Goal: Navigation & Orientation: Find specific page/section

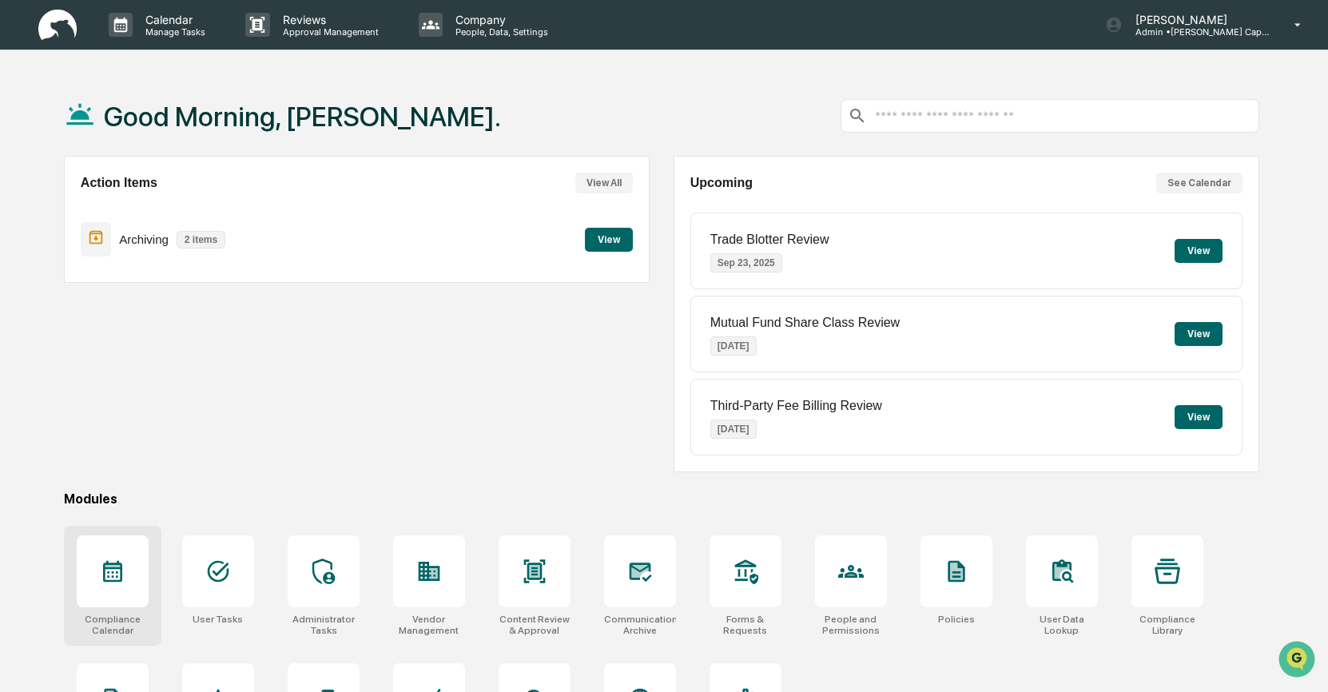
click at [115, 589] on div at bounding box center [113, 571] width 72 height 72
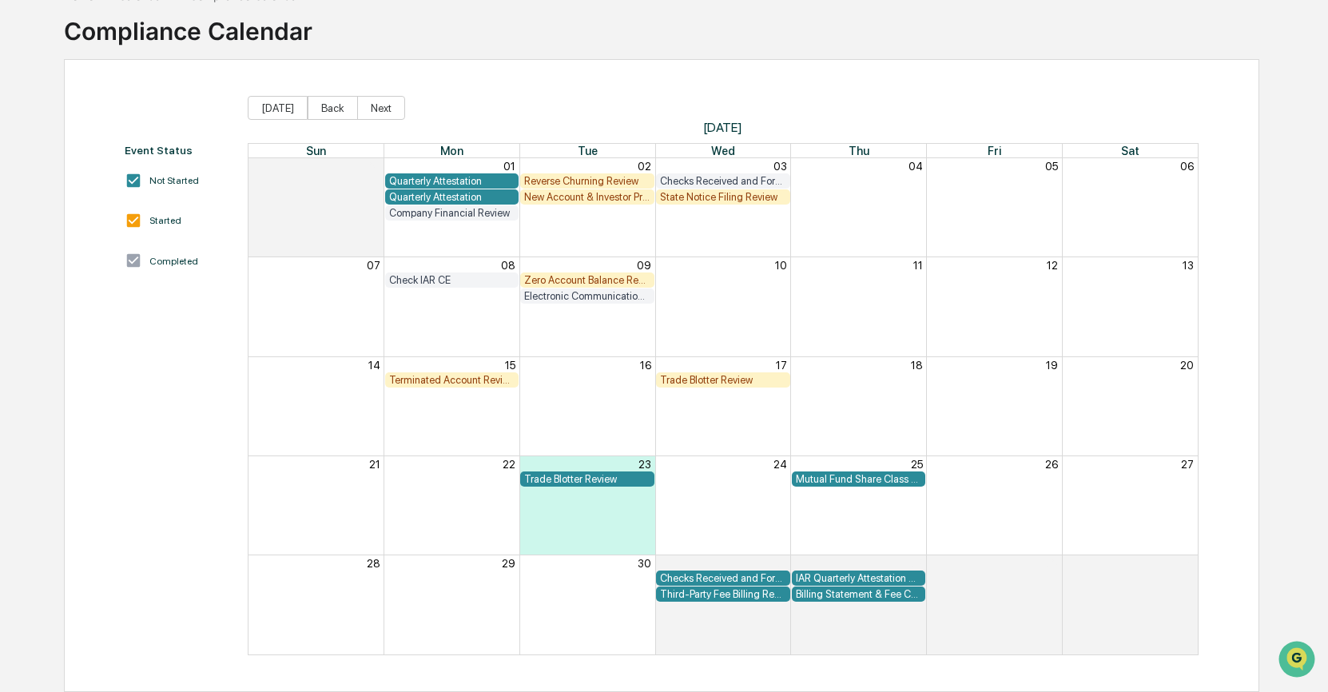
scroll to position [93, 0]
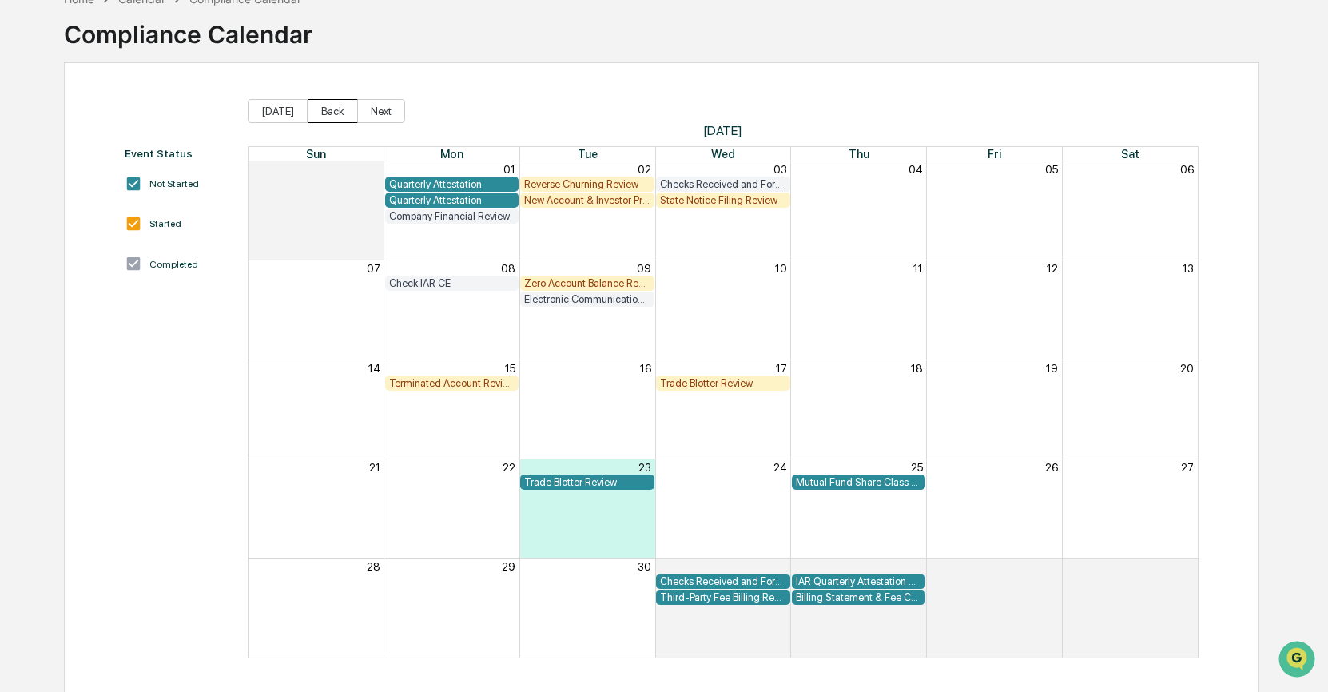
click at [332, 113] on button "Back" at bounding box center [333, 111] width 50 height 24
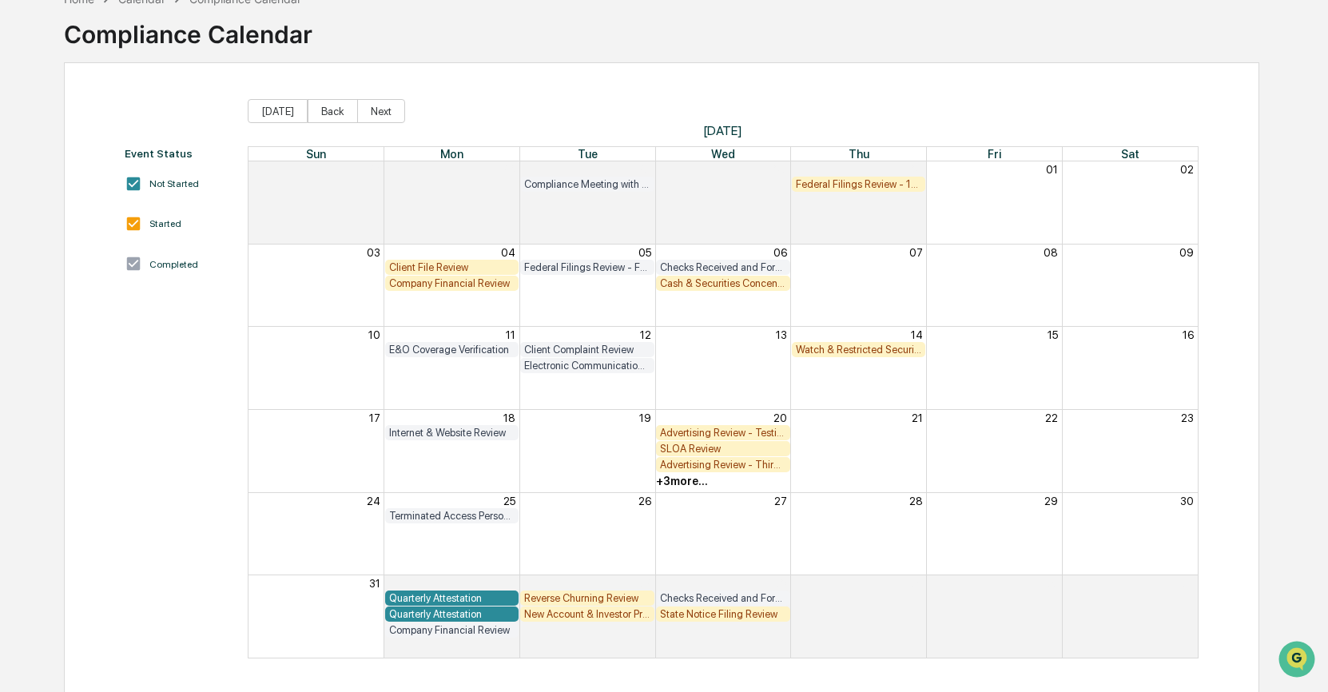
click at [685, 483] on div "+ 3 more..." at bounding box center [682, 481] width 52 height 13
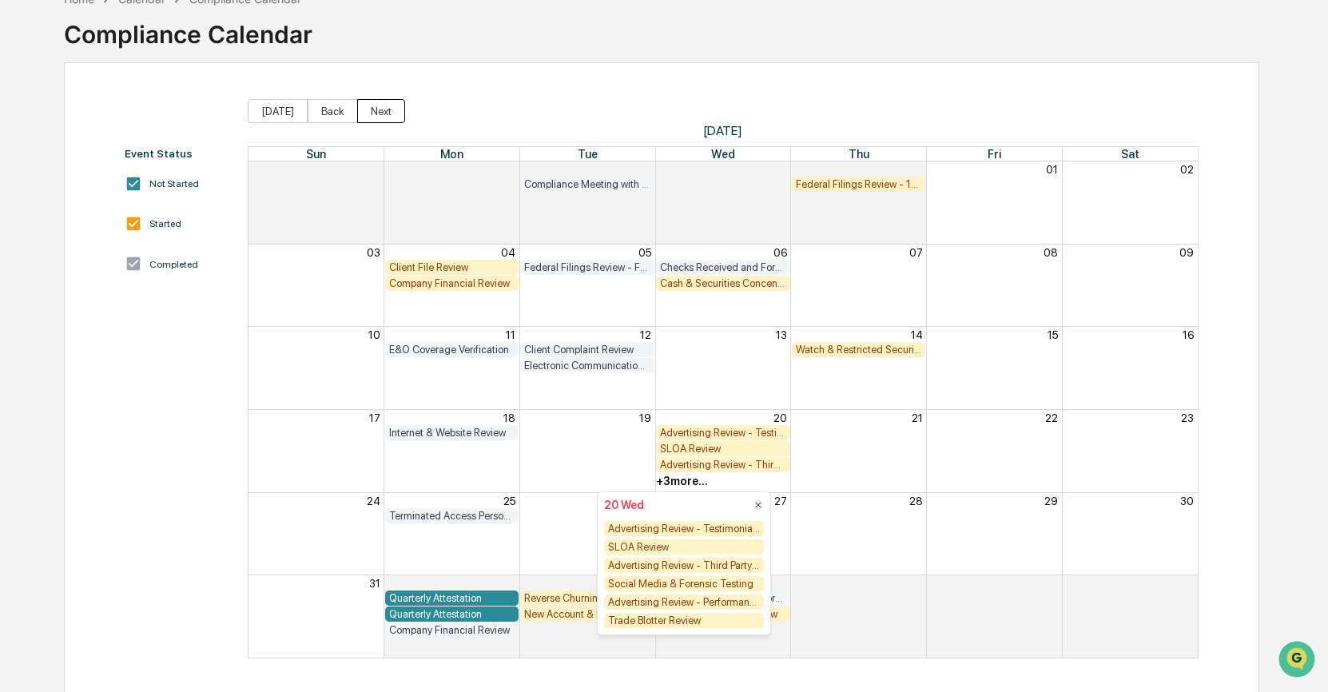
click at [391, 110] on button "Next" at bounding box center [381, 111] width 48 height 24
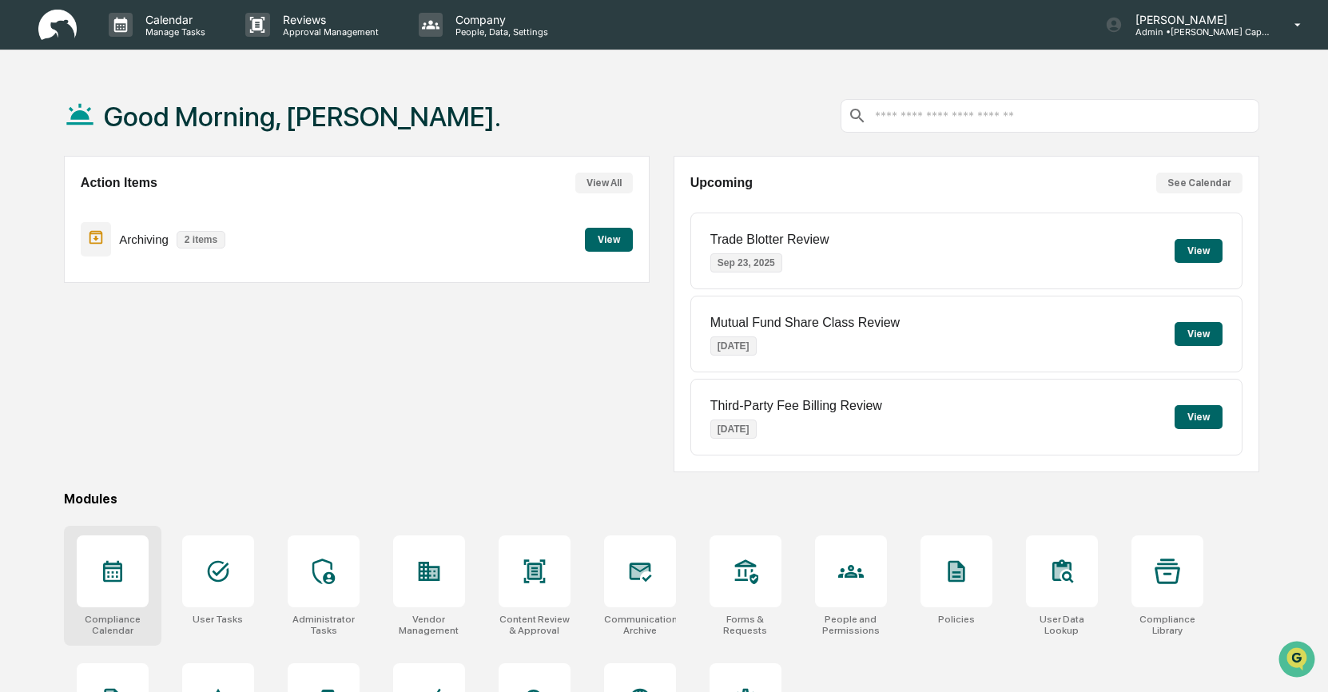
click at [111, 571] on icon at bounding box center [113, 571] width 26 height 26
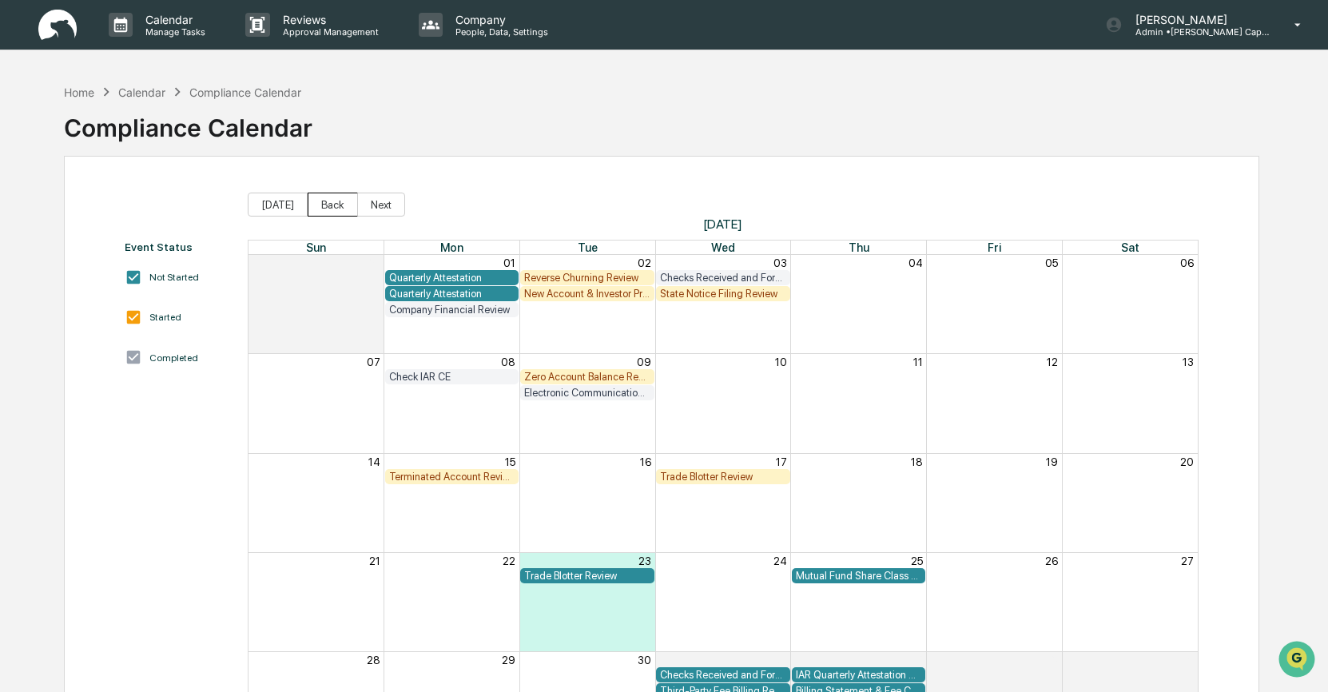
click at [324, 199] on button "Back" at bounding box center [333, 205] width 50 height 24
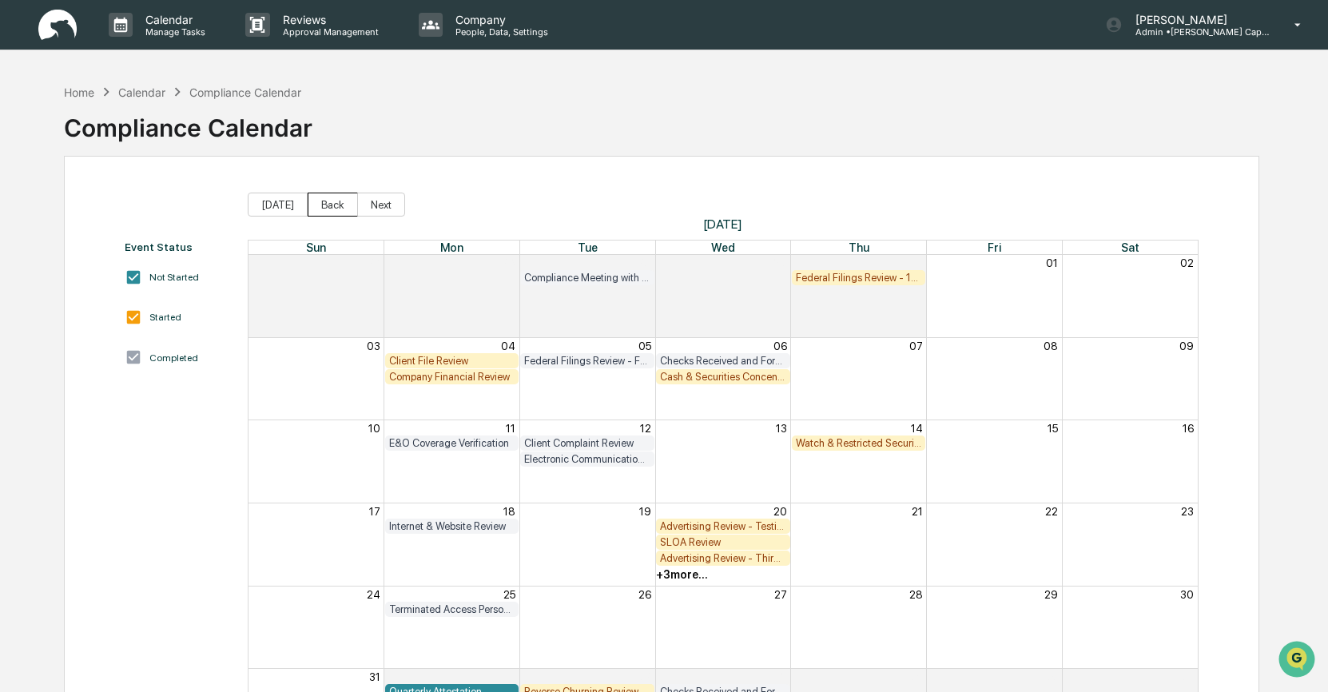
click at [324, 199] on button "Back" at bounding box center [333, 205] width 50 height 24
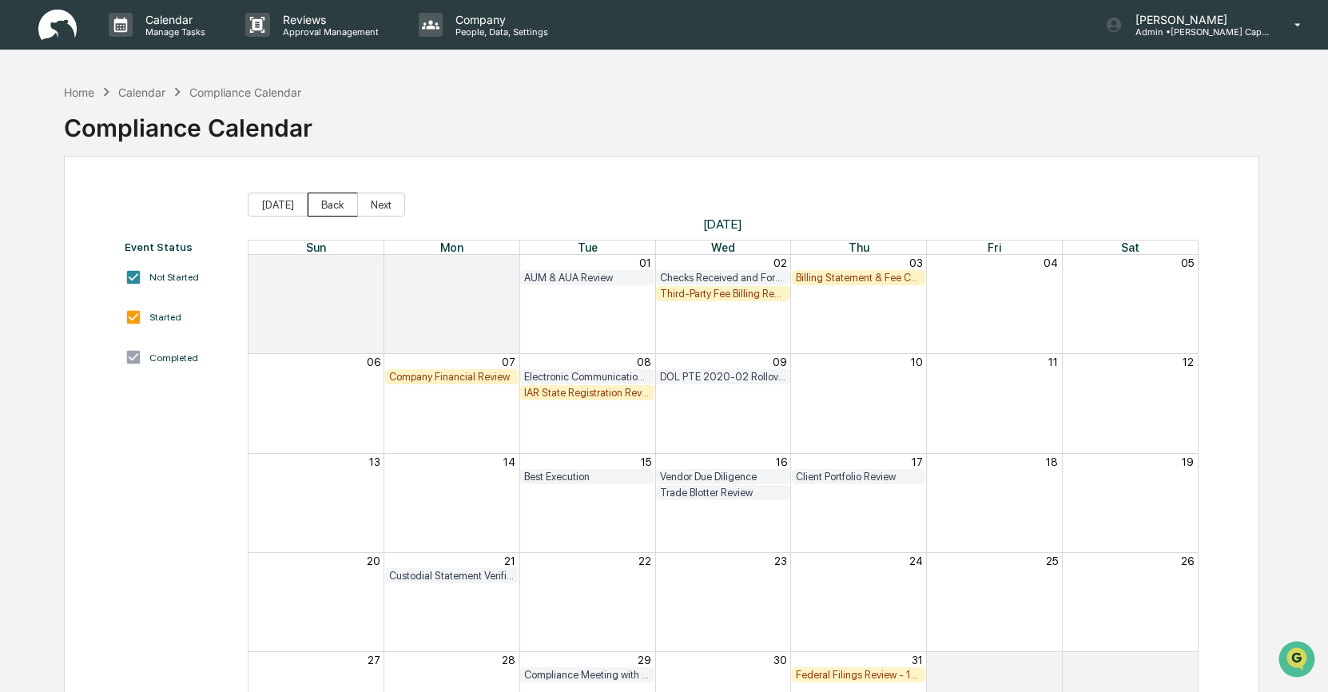
click at [324, 199] on button "Back" at bounding box center [333, 205] width 50 height 24
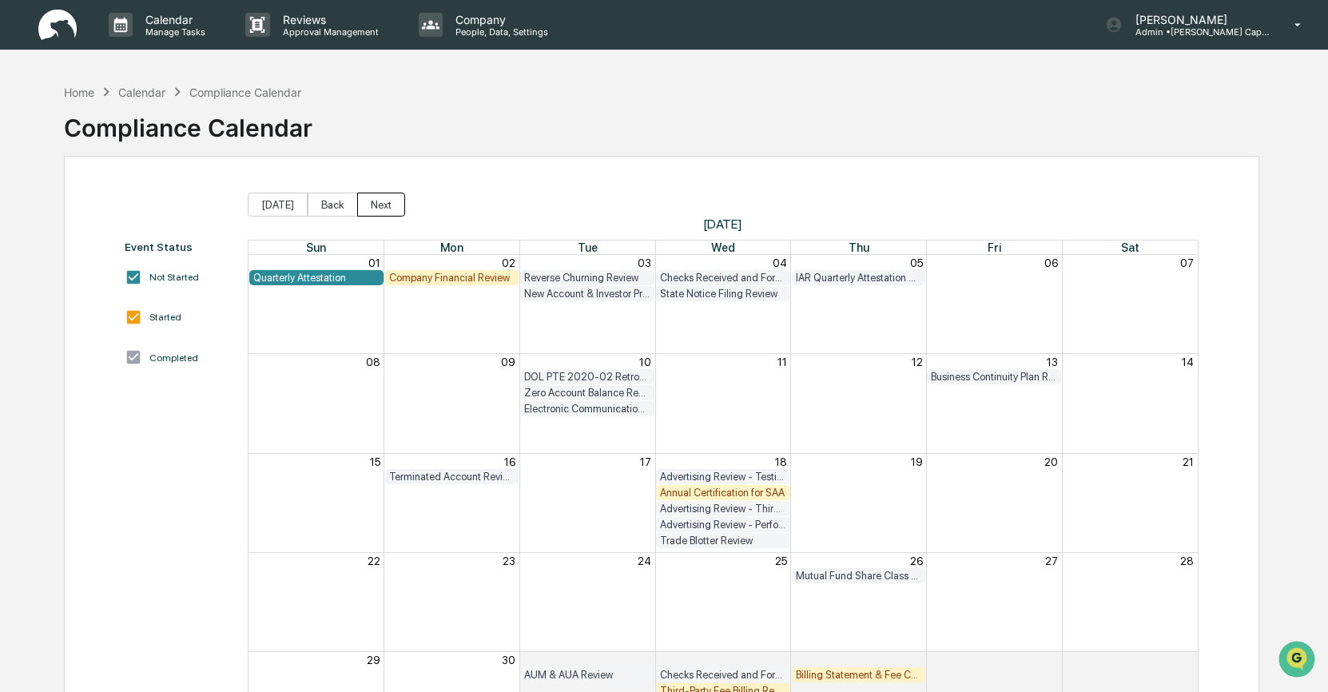
click at [375, 206] on button "Next" at bounding box center [381, 205] width 48 height 24
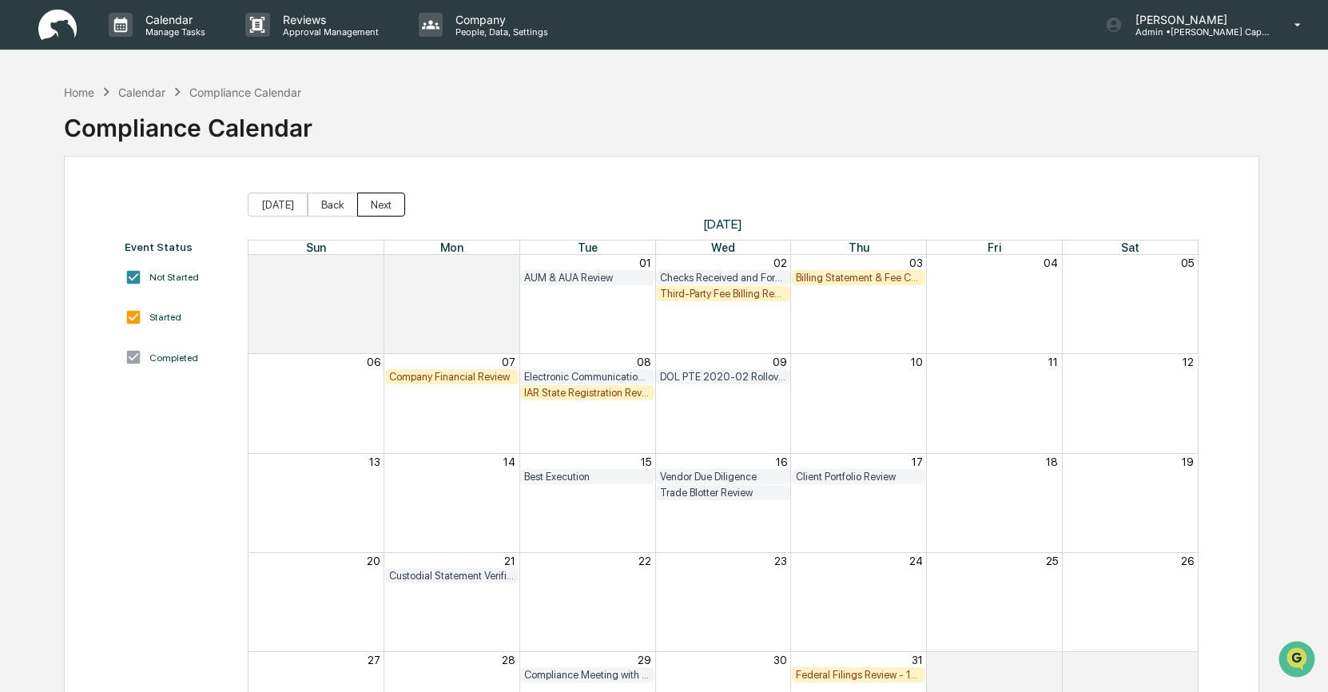
click at [375, 206] on button "Next" at bounding box center [381, 205] width 48 height 24
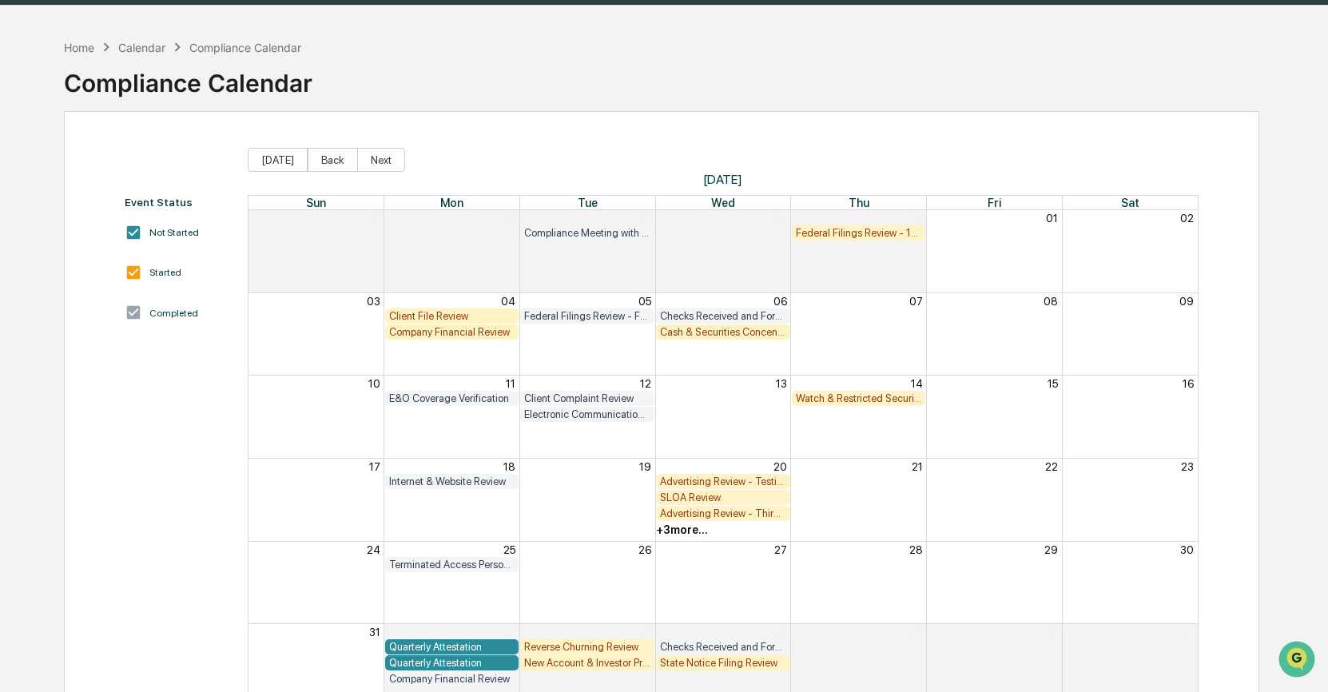
scroll to position [54, 0]
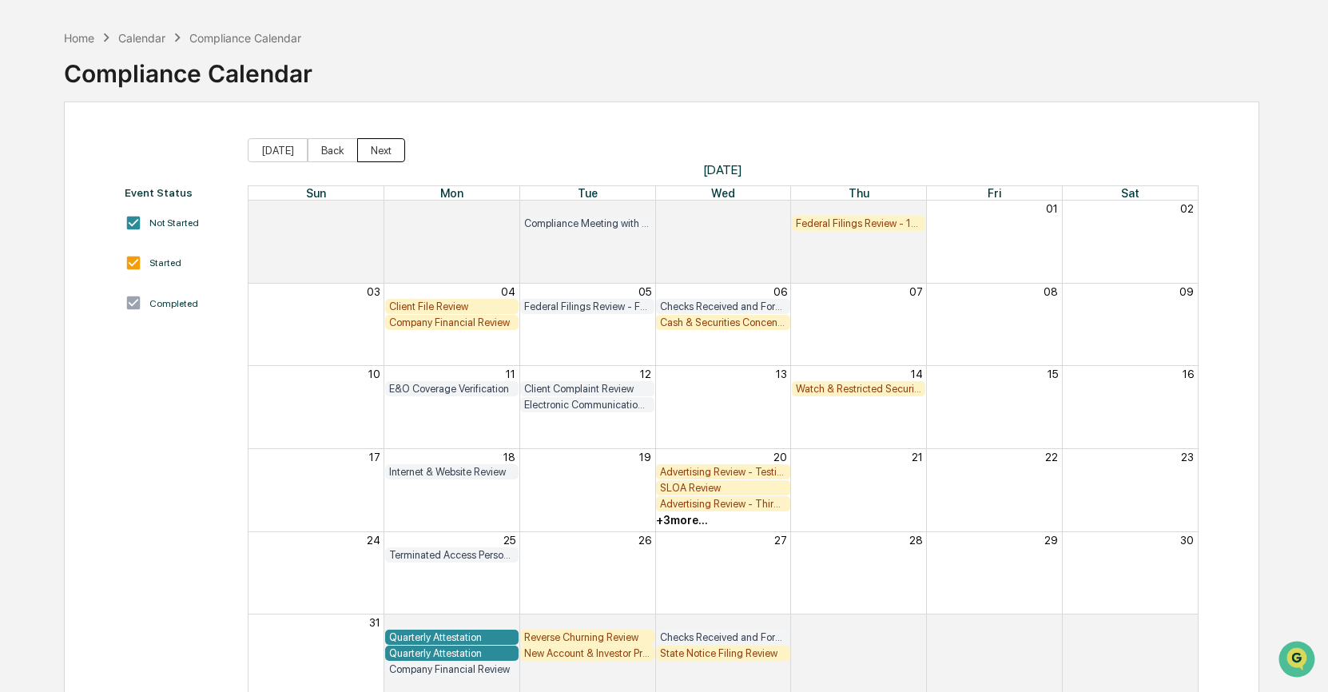
click at [383, 146] on button "Next" at bounding box center [381, 150] width 48 height 24
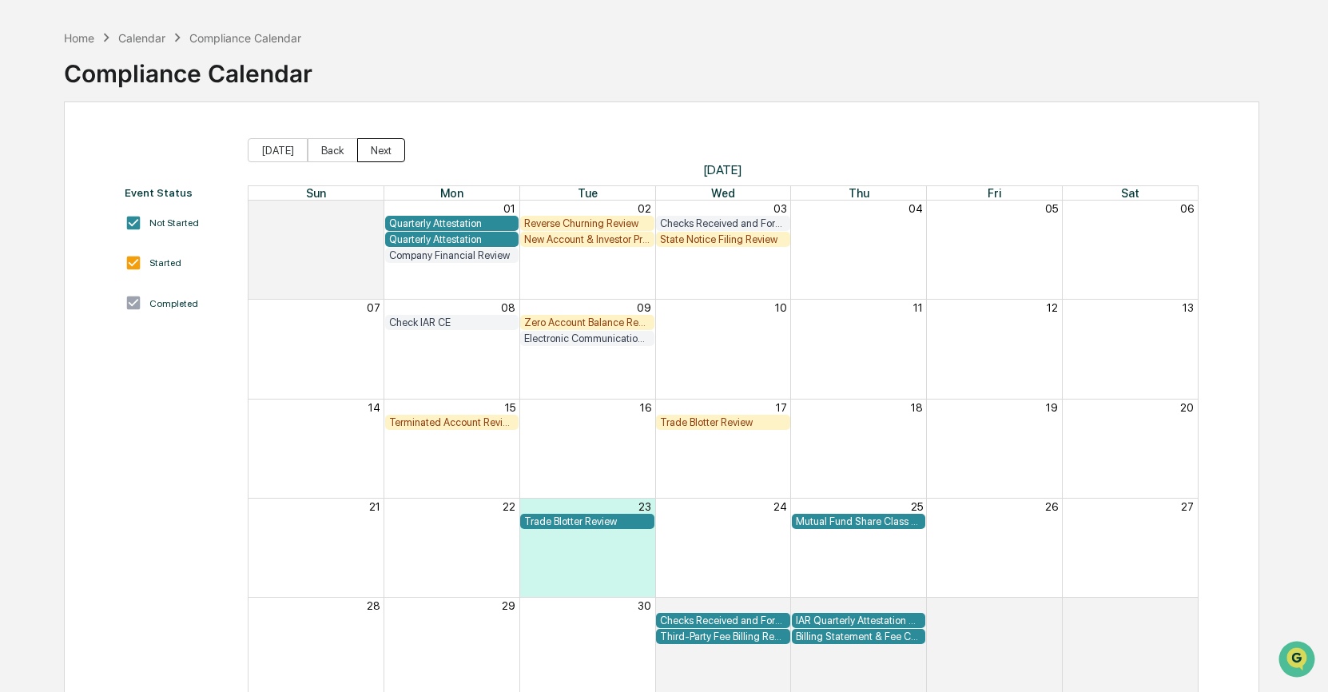
click at [383, 146] on button "Next" at bounding box center [381, 150] width 48 height 24
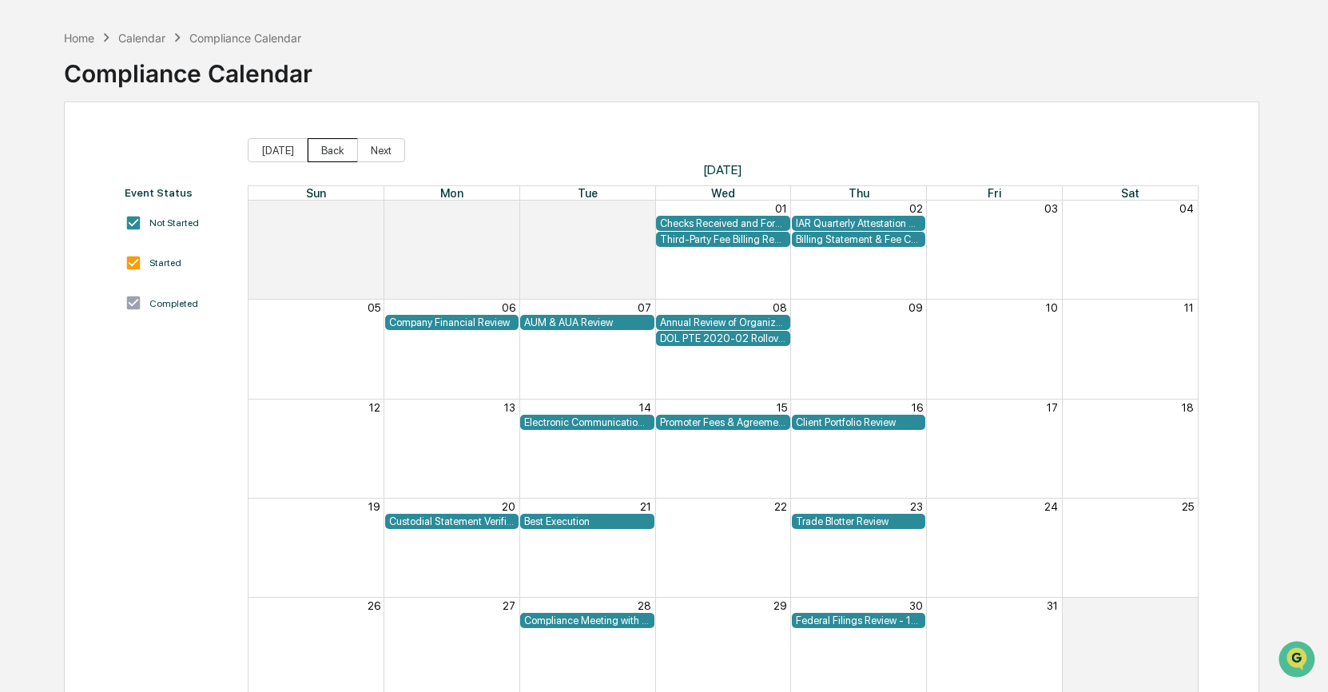
click at [328, 149] on button "Back" at bounding box center [333, 150] width 50 height 24
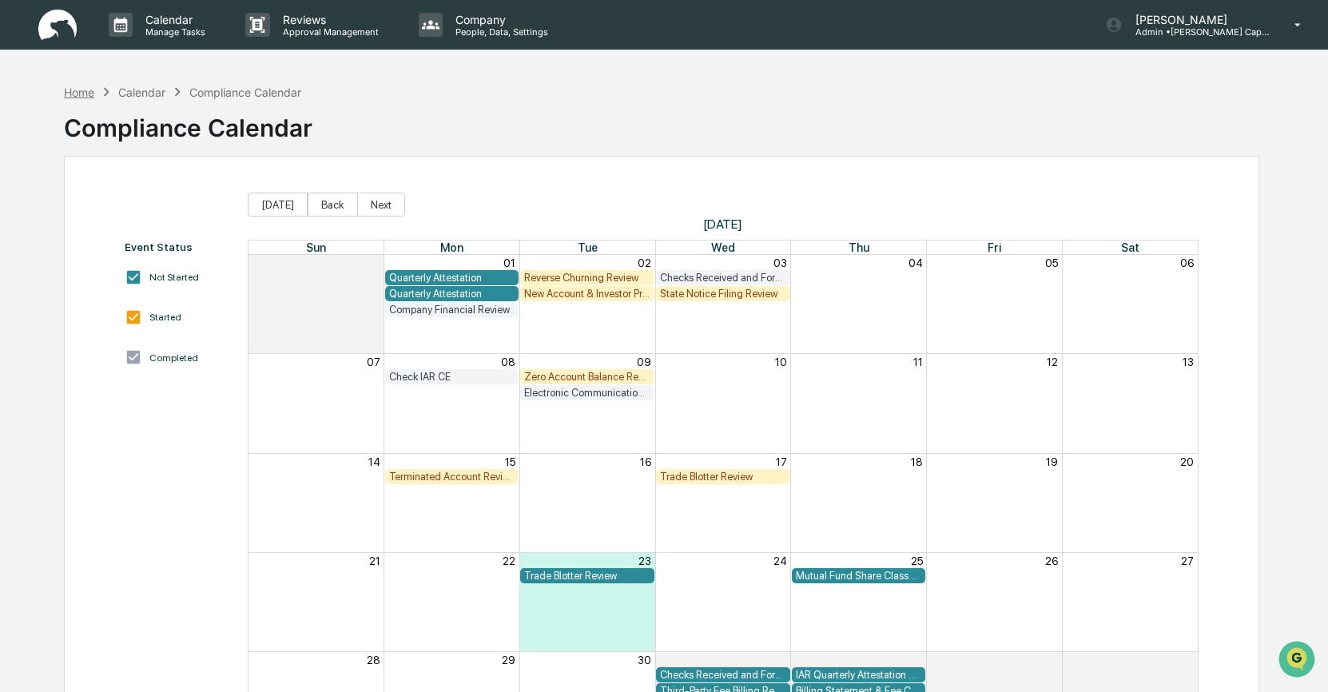
click at [76, 93] on div "Home" at bounding box center [79, 92] width 30 height 14
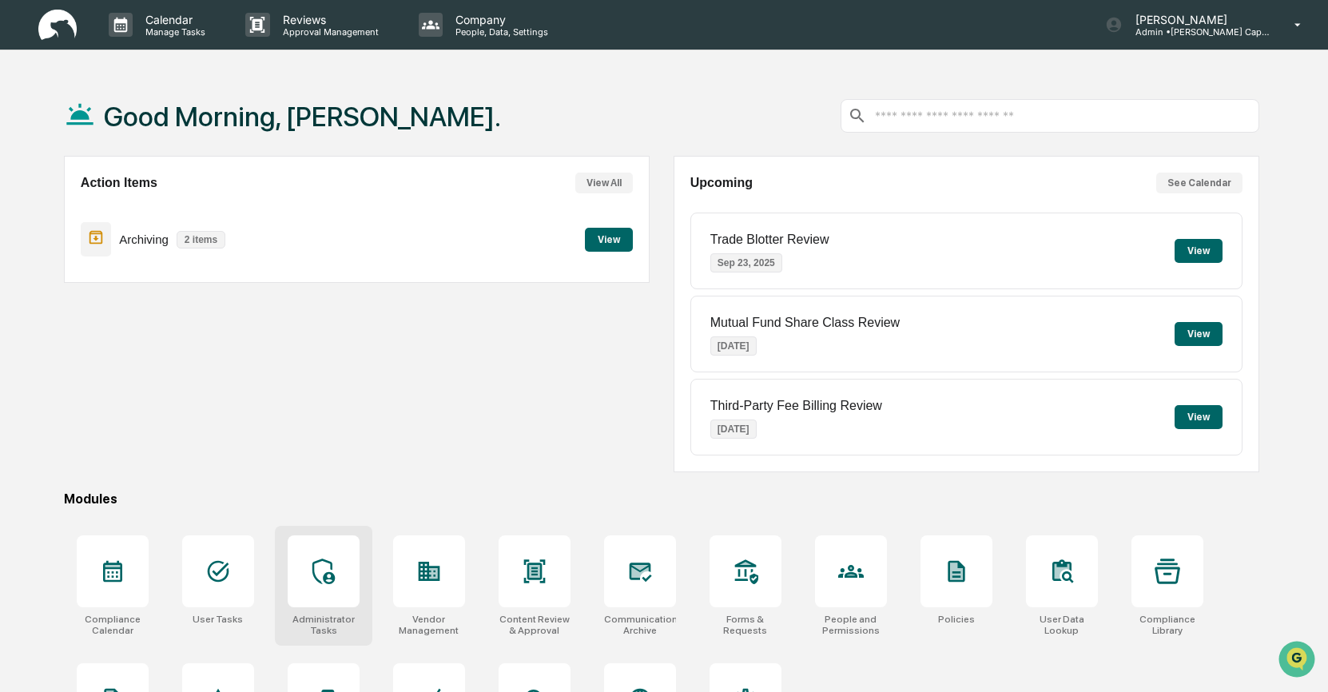
click at [302, 578] on div at bounding box center [324, 571] width 72 height 72
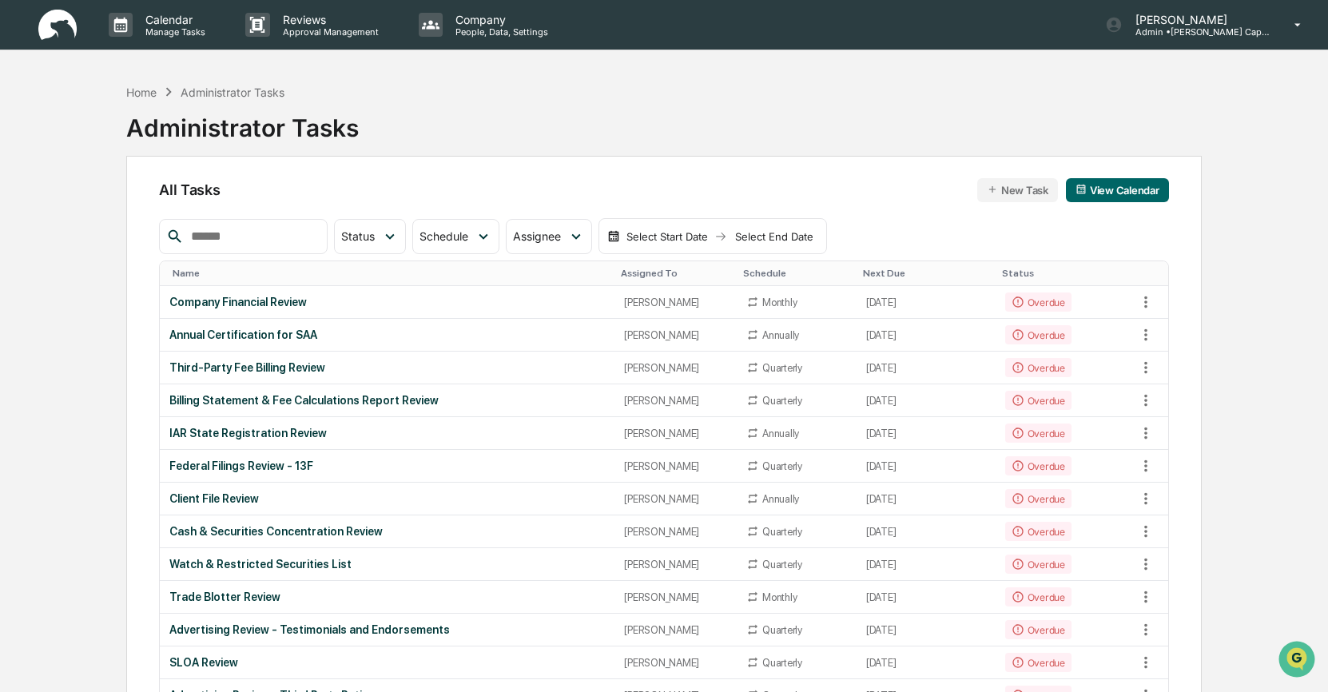
click at [205, 236] on input "text" at bounding box center [253, 236] width 136 height 21
click at [183, 273] on div "Name" at bounding box center [390, 273] width 435 height 11
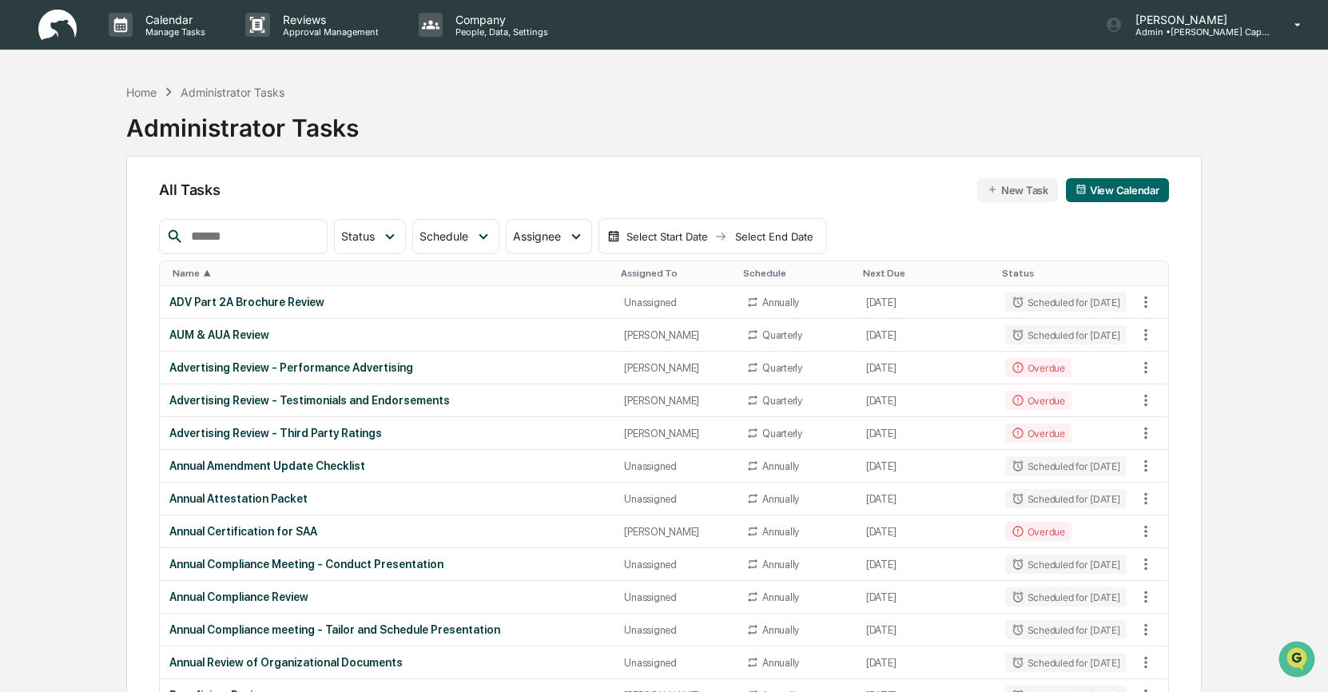
click at [183, 273] on div "Name ▲" at bounding box center [390, 273] width 435 height 11
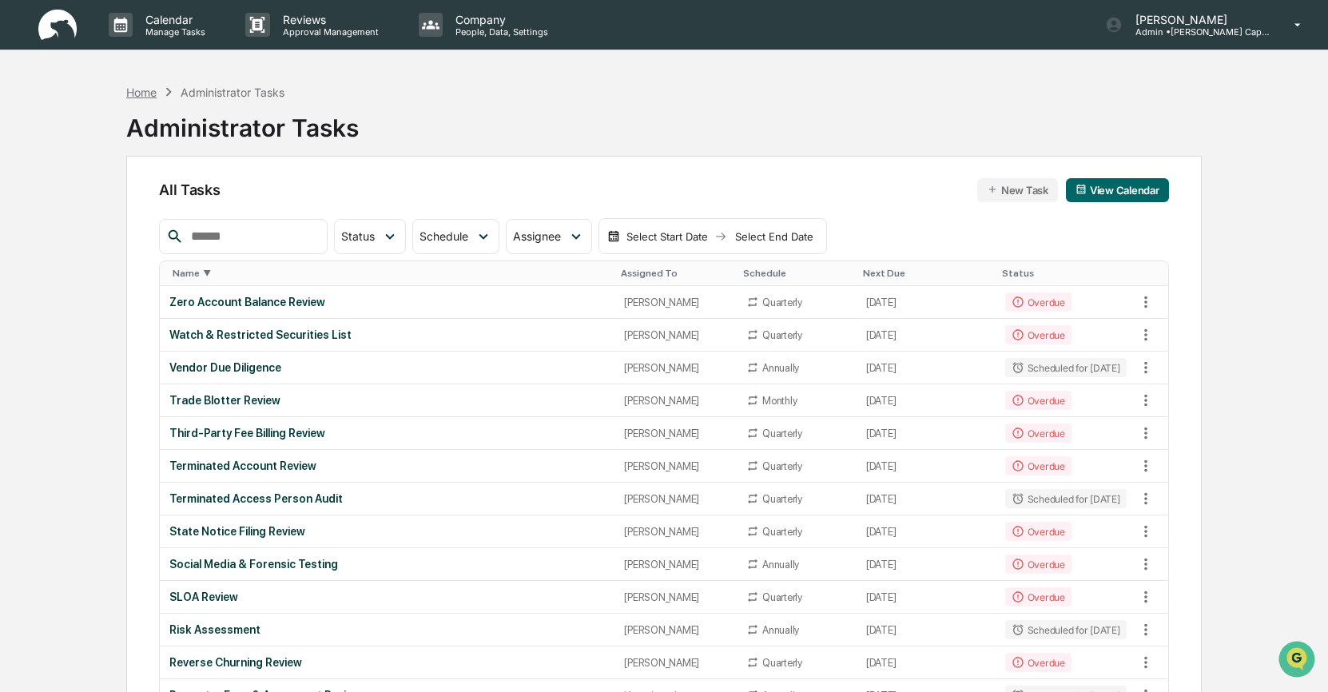
click at [137, 96] on div "Home" at bounding box center [141, 92] width 30 height 14
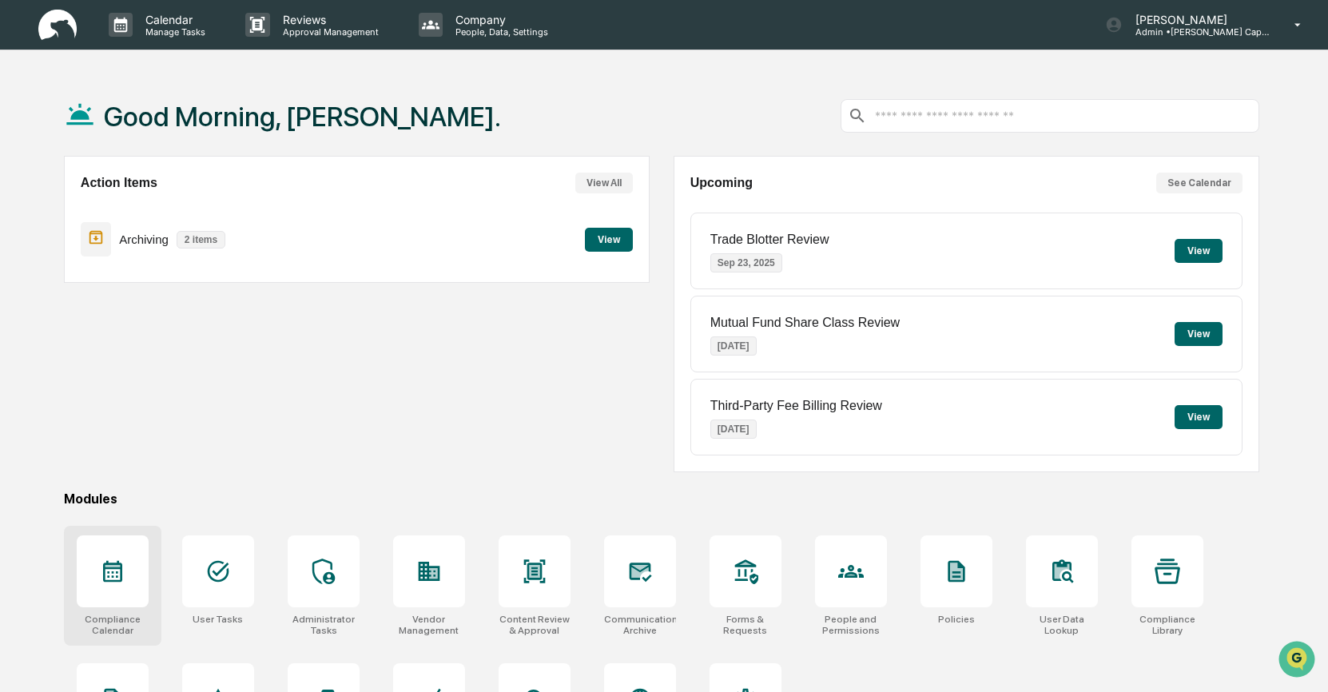
click at [123, 576] on icon at bounding box center [113, 571] width 26 height 26
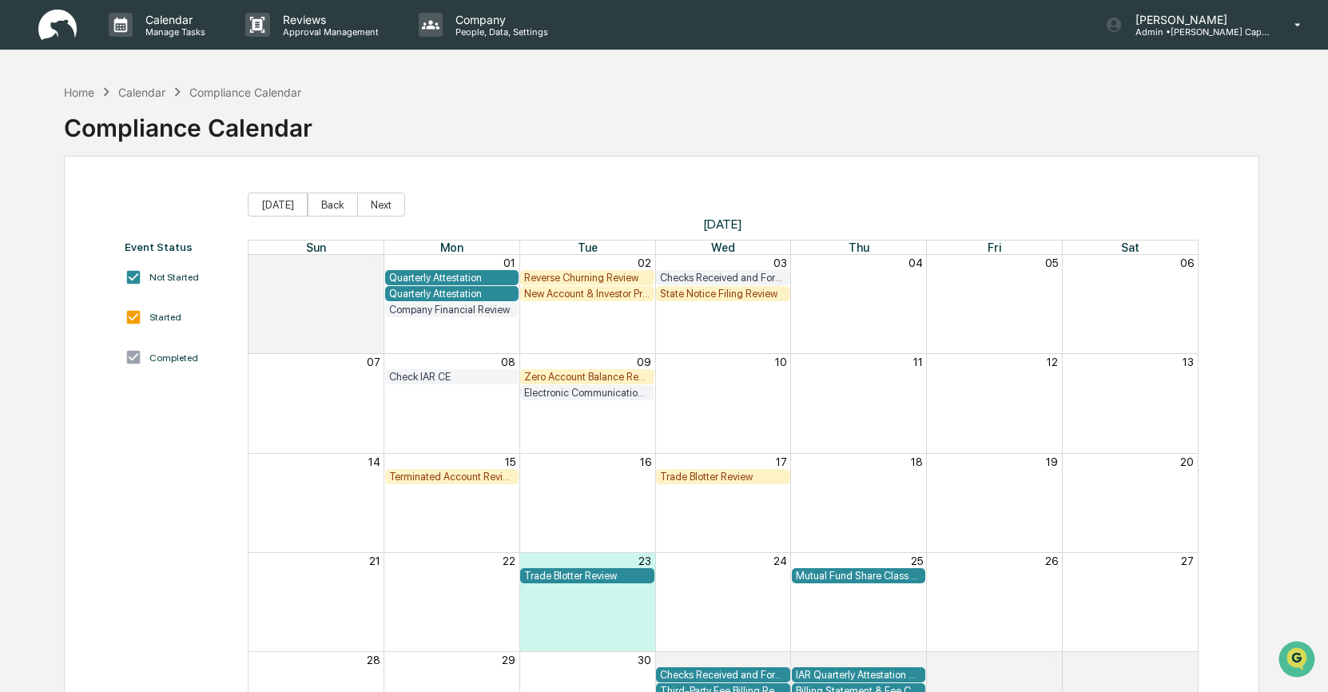
scroll to position [63, 0]
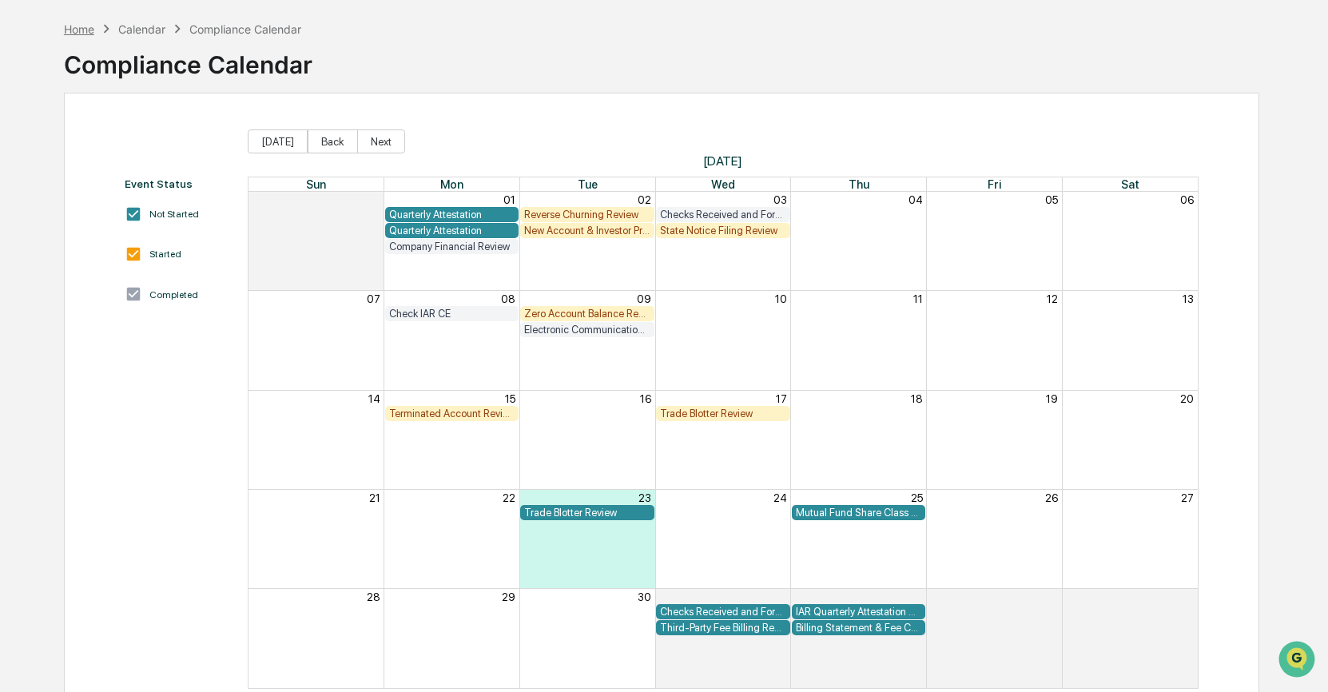
click at [85, 32] on div "Home" at bounding box center [79, 29] width 30 height 14
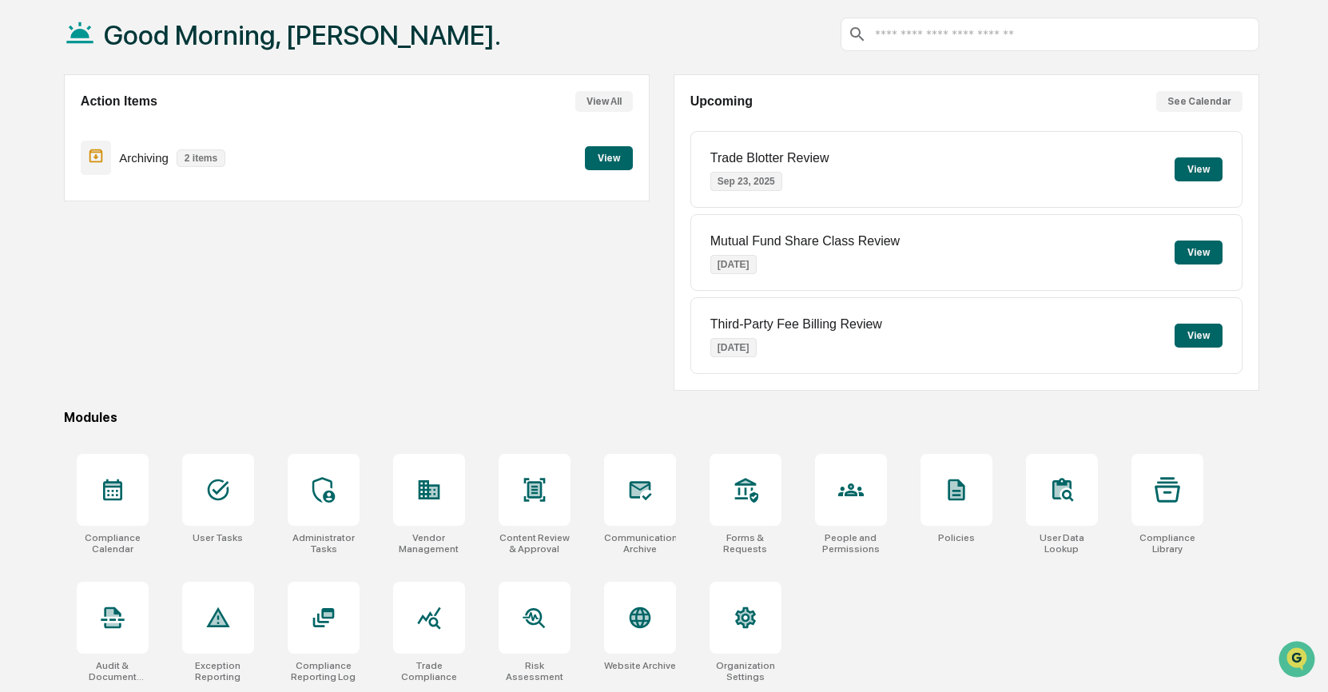
scroll to position [85, 0]
click at [106, 495] on icon at bounding box center [112, 490] width 19 height 22
